Goal: Find specific page/section: Find specific page/section

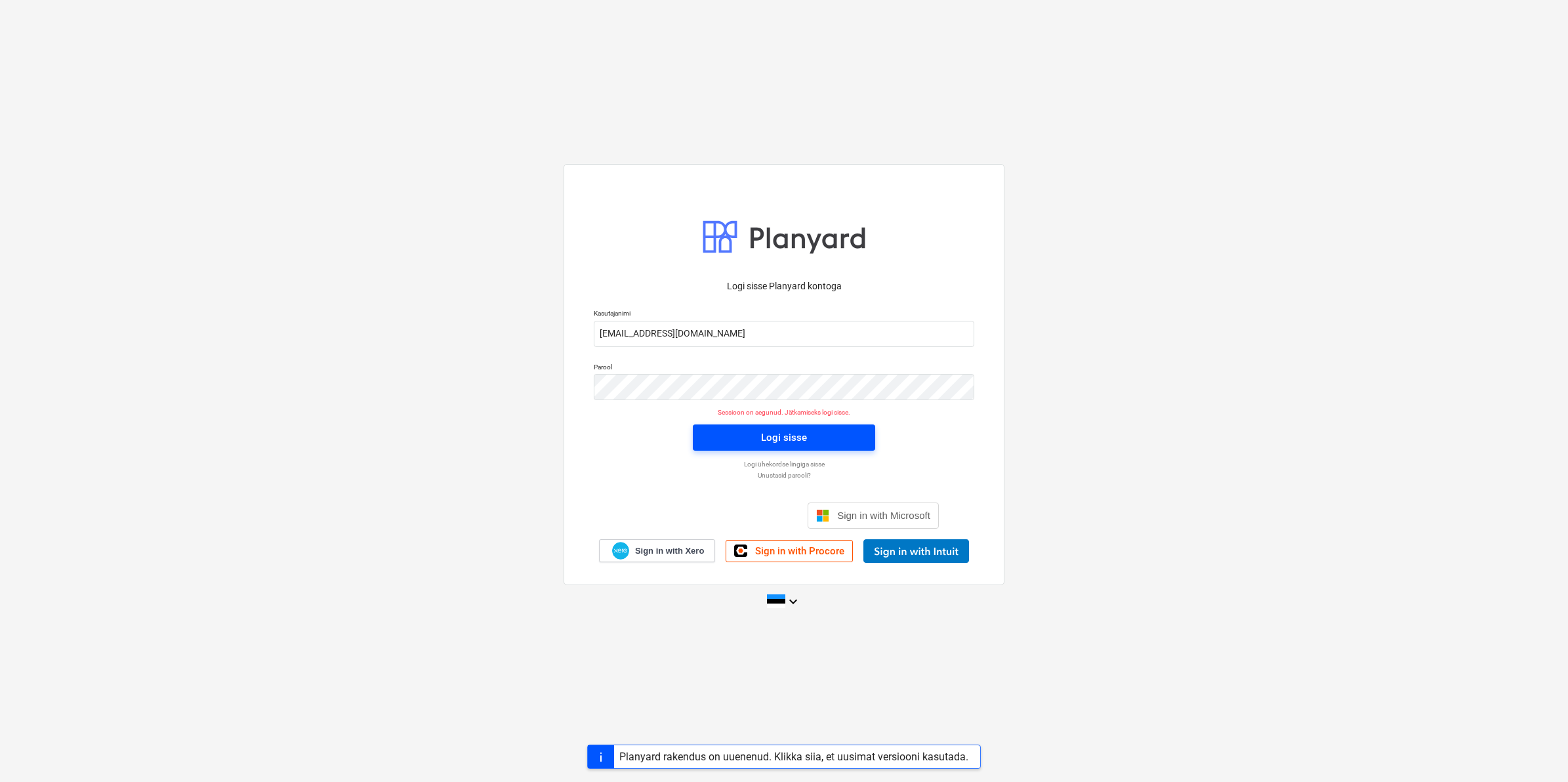
click at [781, 428] on button "Logi sisse" at bounding box center [784, 438] width 182 height 26
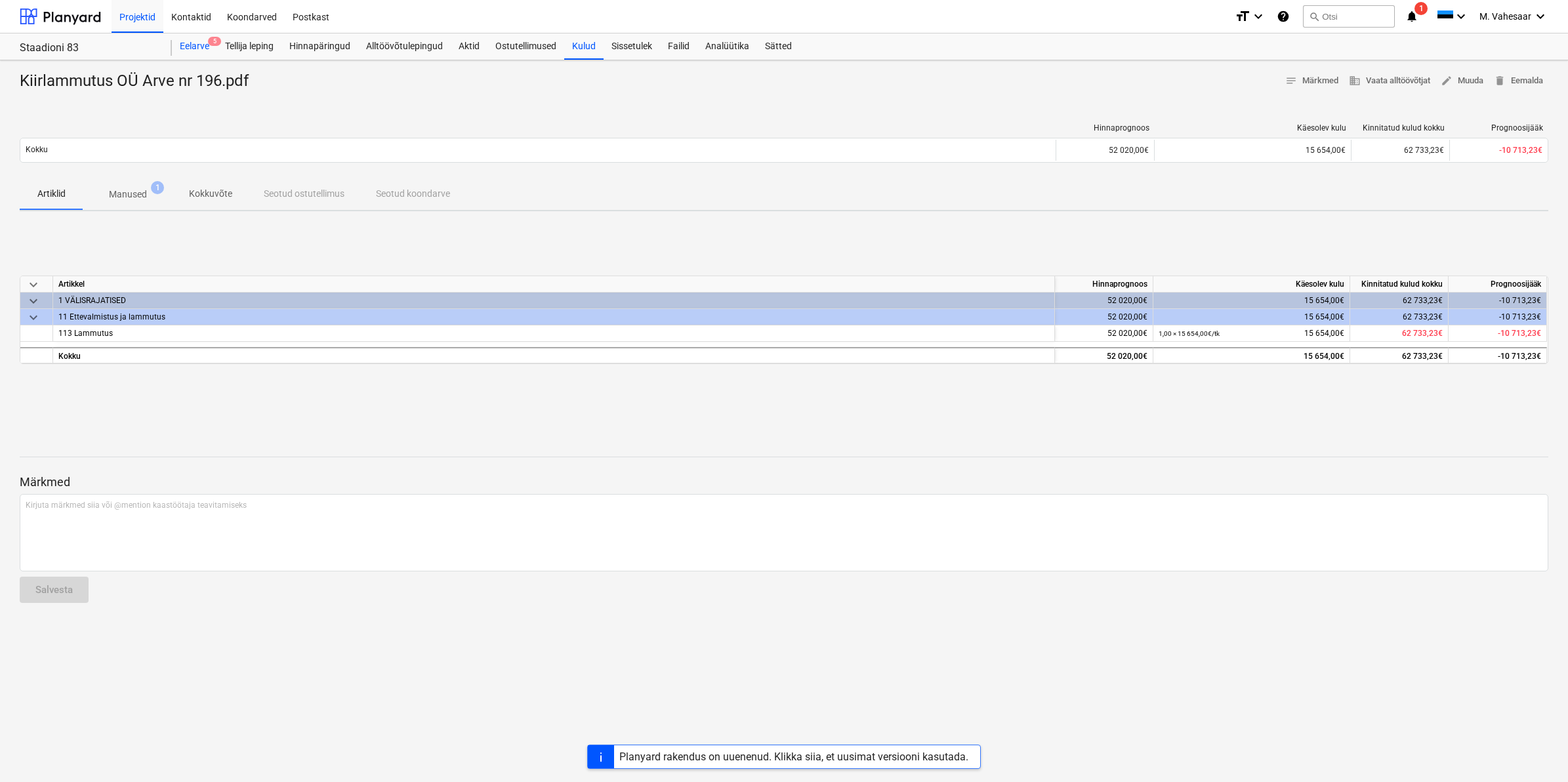
click at [197, 42] on div "Eelarve 5" at bounding box center [194, 47] width 45 height 26
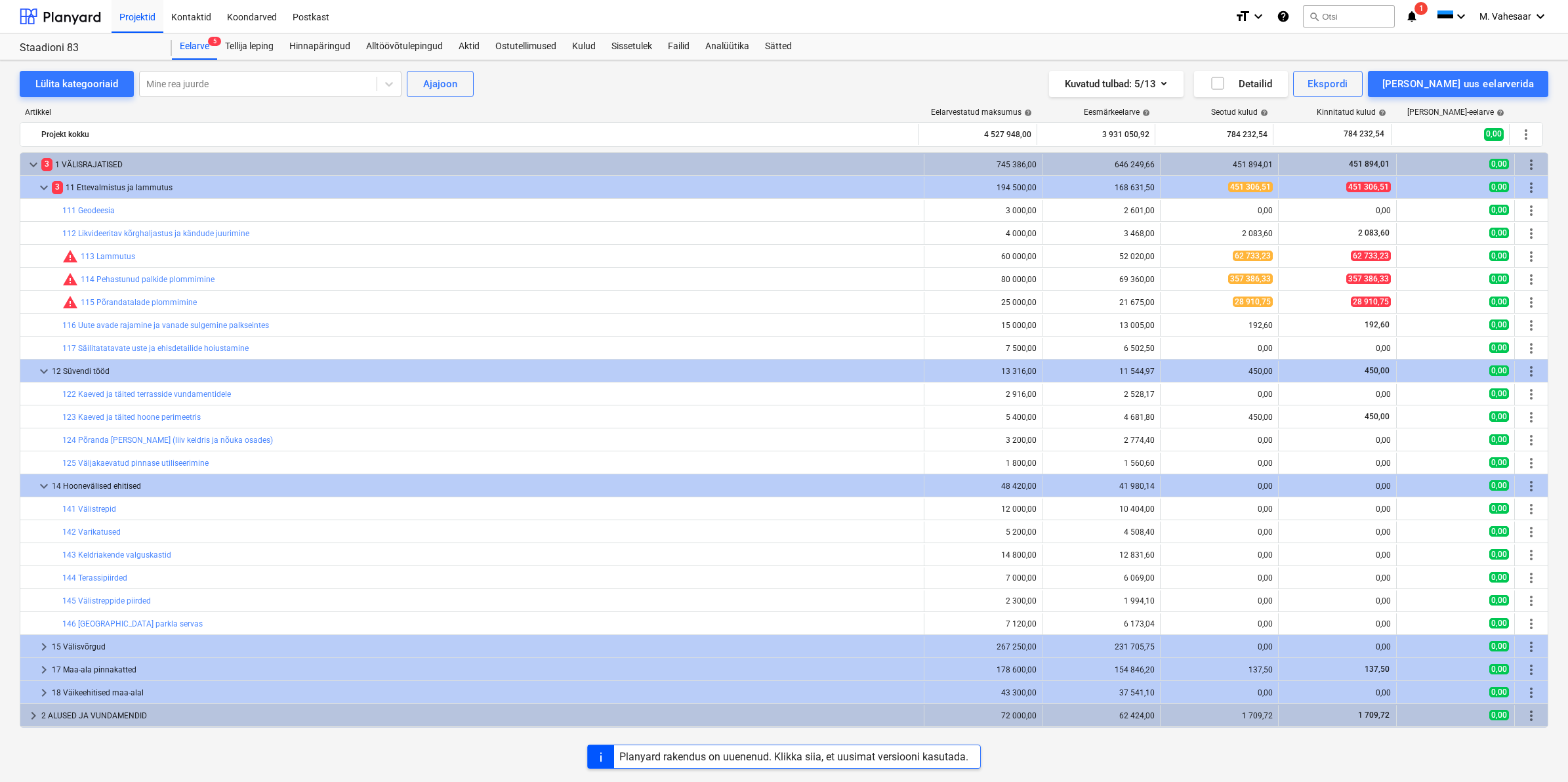
scroll to position [319, 0]
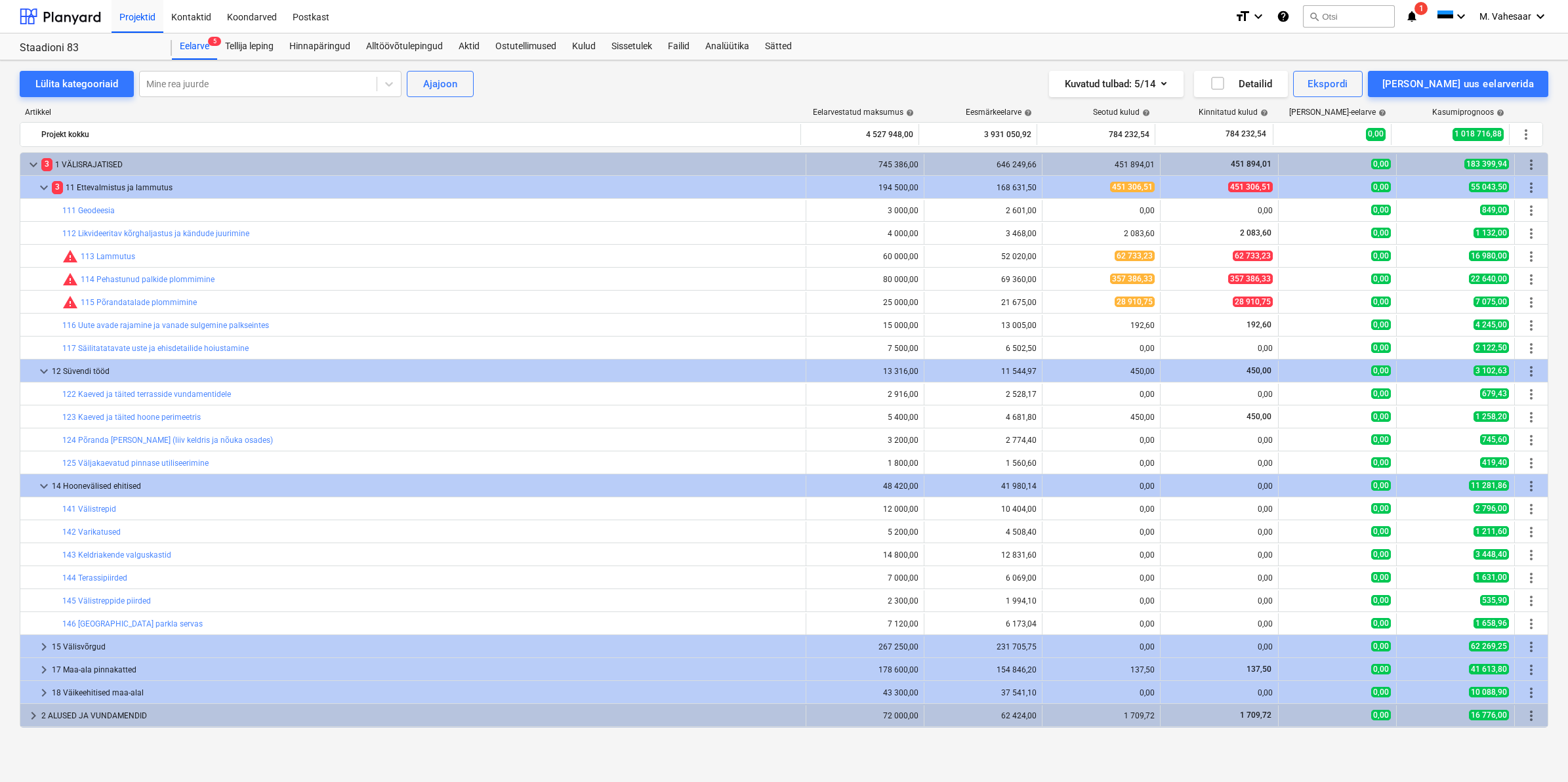
scroll to position [319, 0]
